Goal: Task Accomplishment & Management: Manage account settings

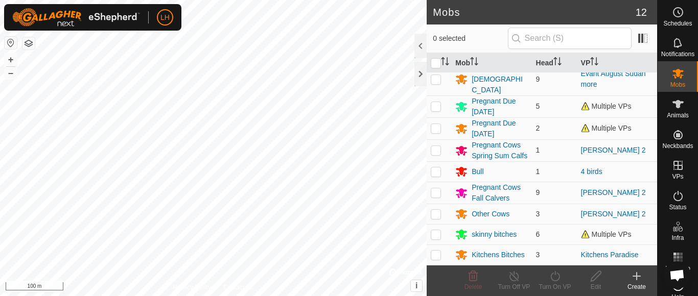
scroll to position [76, 0]
click at [432, 256] on p-checkbox at bounding box center [436, 255] width 10 height 8
checkbox input "true"
click at [484, 257] on div "Kitchens Bitches" at bounding box center [498, 255] width 53 height 11
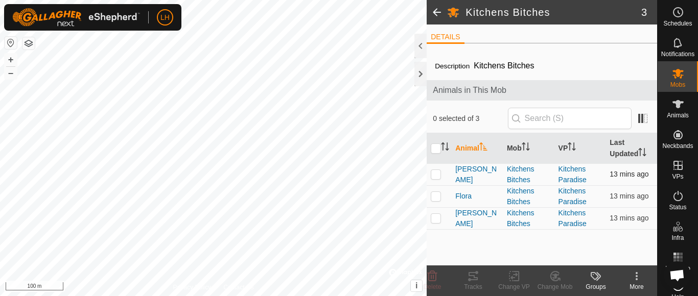
click at [437, 174] on p-checkbox at bounding box center [436, 174] width 10 height 8
checkbox input "true"
click at [433, 194] on p-checkbox at bounding box center [436, 196] width 10 height 8
checkbox input "true"
click at [436, 219] on p-checkbox at bounding box center [436, 218] width 10 height 8
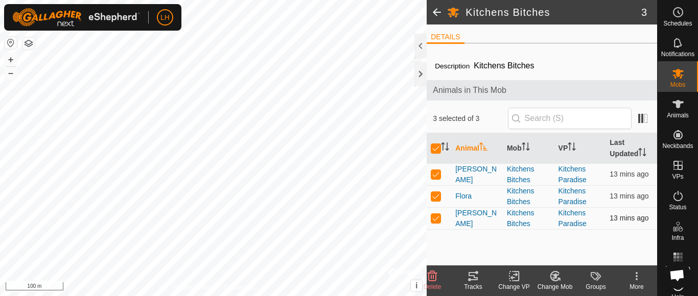
checkbox input "true"
